Goal: Task Accomplishment & Management: Manage account settings

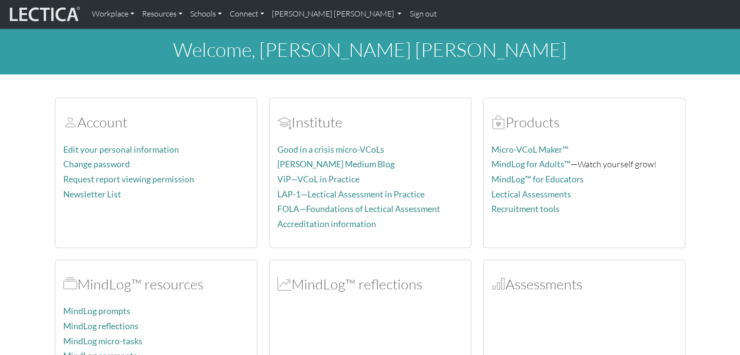
click at [414, 17] on link "Sign out" at bounding box center [422, 14] width 35 height 20
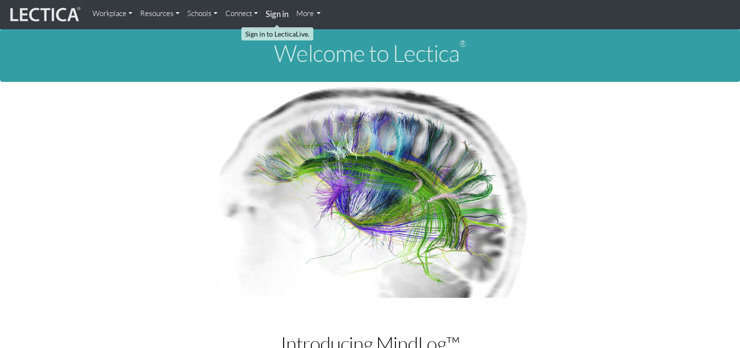
click at [285, 10] on strong "Sign in" at bounding box center [277, 14] width 23 height 10
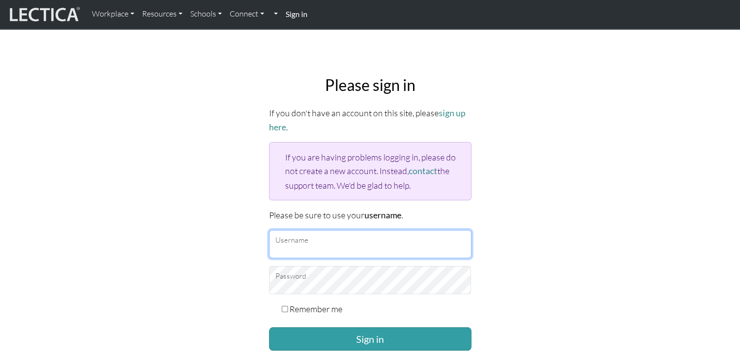
click at [310, 243] on input "Username" at bounding box center [370, 244] width 202 height 28
type input "Atenea"
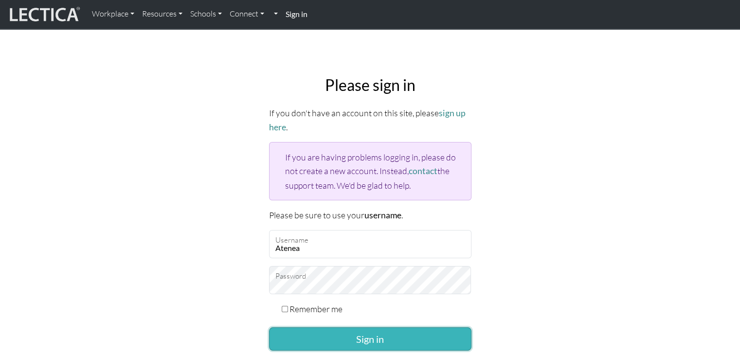
click at [345, 329] on button "Sign in" at bounding box center [370, 339] width 202 height 23
